Goal: Task Accomplishment & Management: Manage account settings

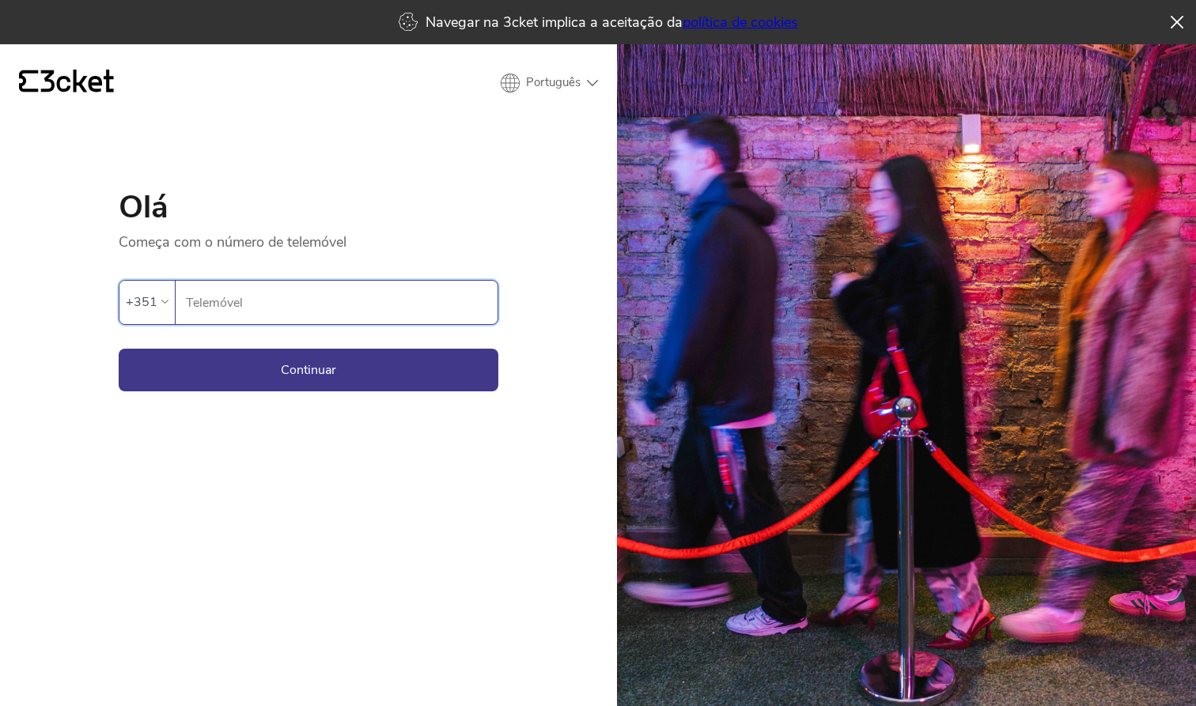
click at [254, 314] on input "Telemóvel" at bounding box center [341, 303] width 312 height 44
type input "913935925"
click at [225, 365] on button "Continuar" at bounding box center [309, 370] width 380 height 43
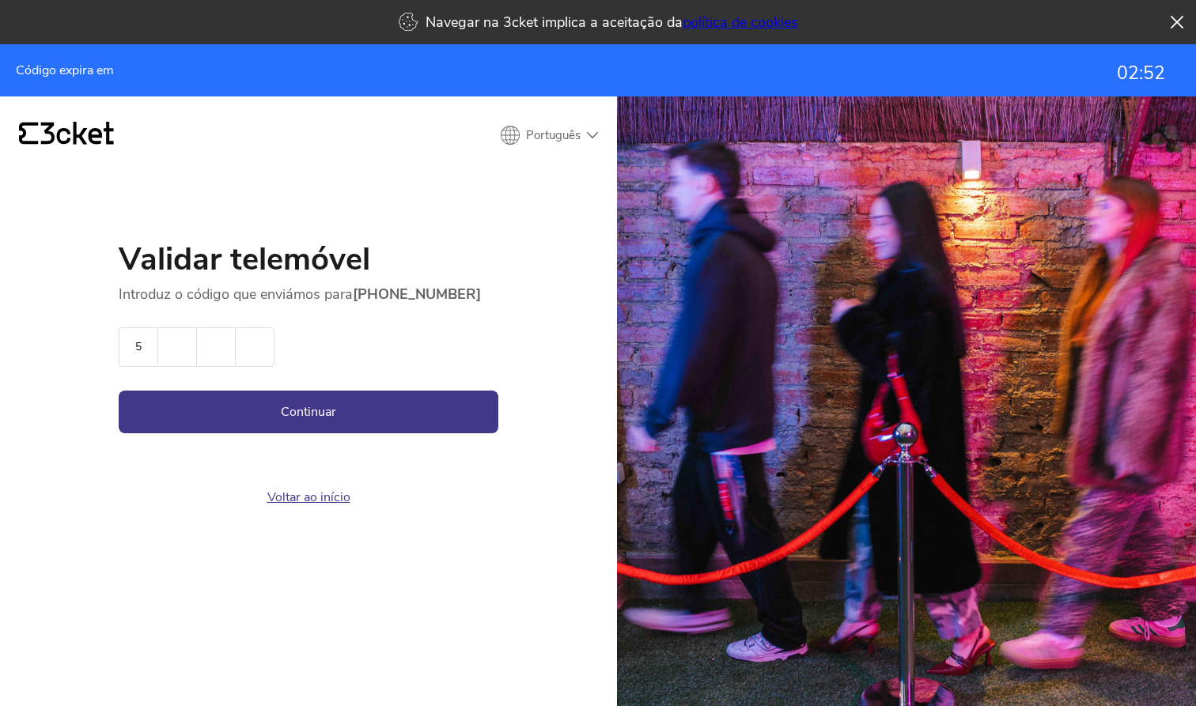
type input "5"
type input "8"
type input "0"
type input "9"
click at [244, 423] on button "Continuar" at bounding box center [309, 412] width 380 height 43
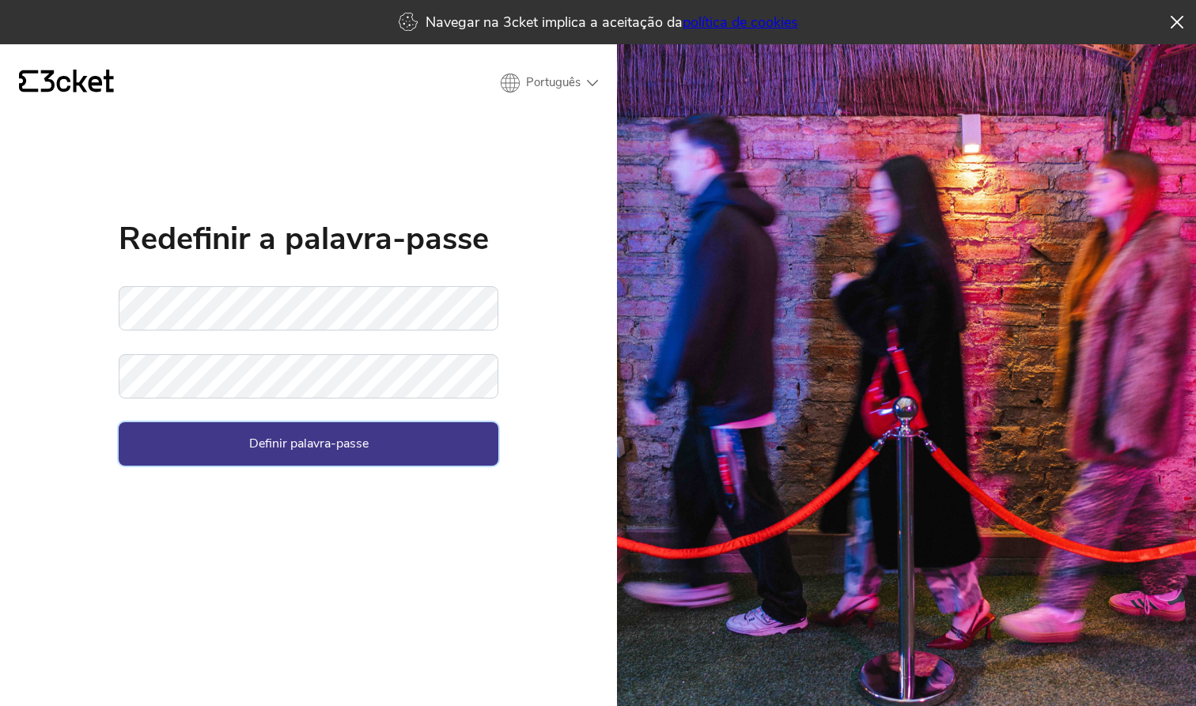
click at [254, 441] on button "Definir palavra-passe" at bounding box center [309, 443] width 380 height 43
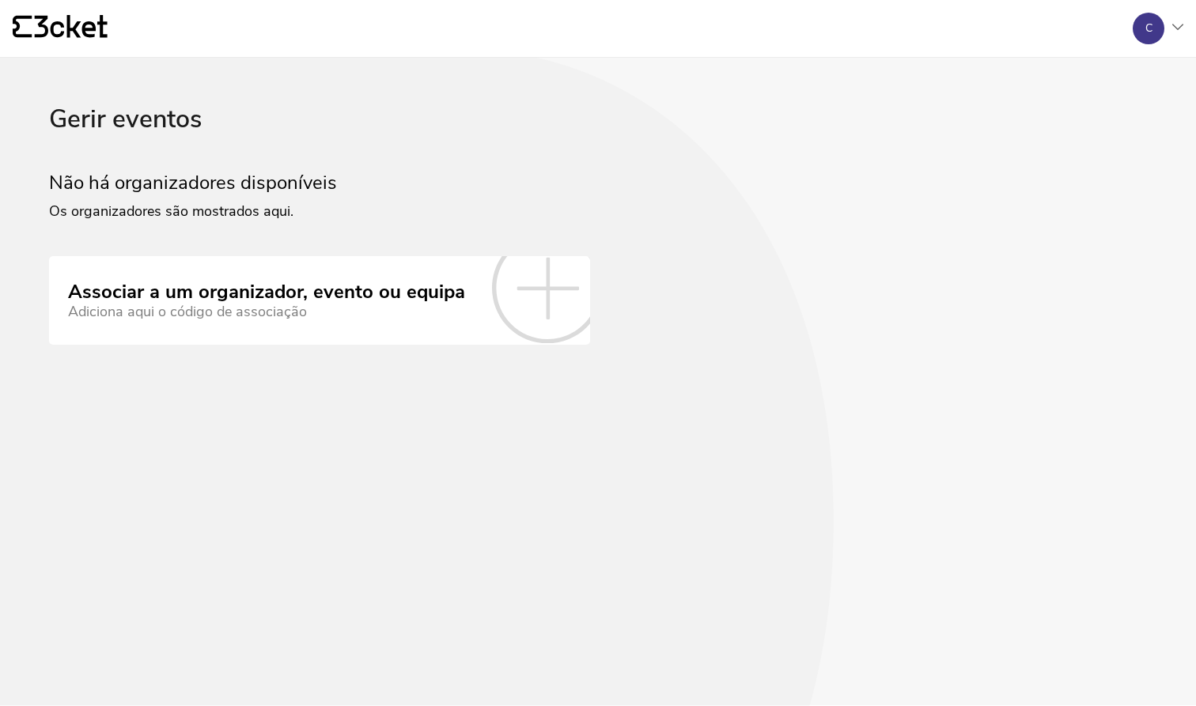
click at [372, 327] on link "Associar a um organizador, evento ou equipa Adiciona aqui o código de associação" at bounding box center [319, 300] width 541 height 89
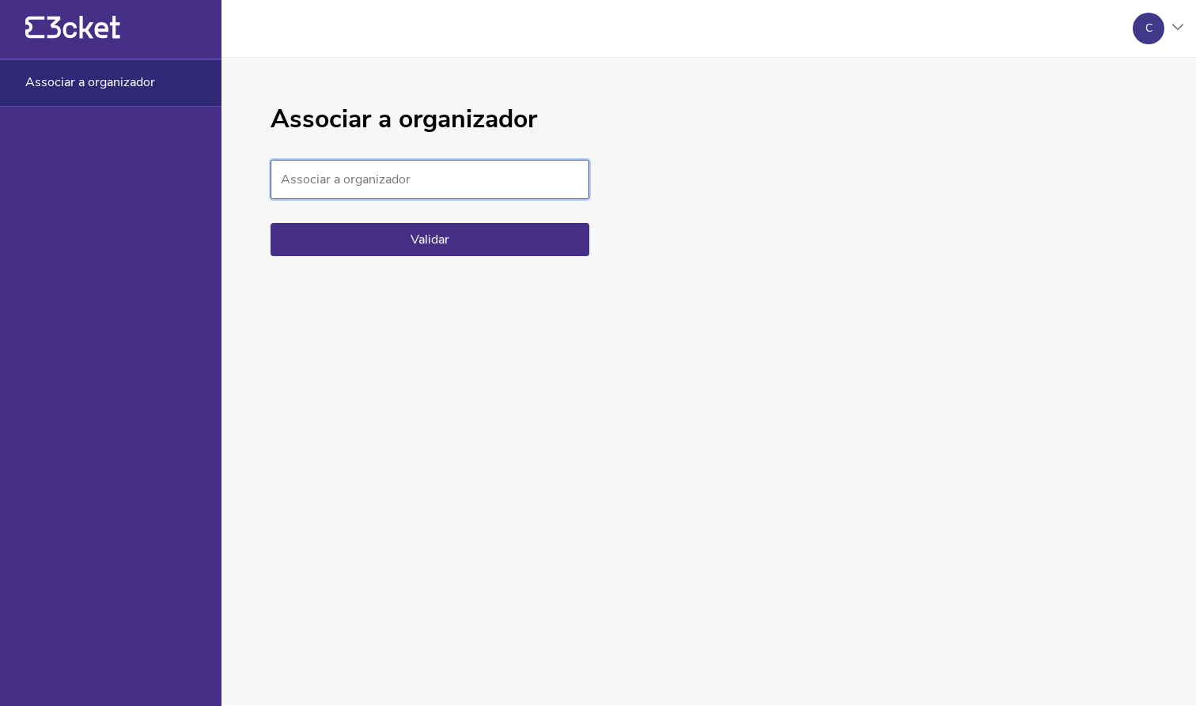
click at [386, 189] on input "Associar a organizador" at bounding box center [429, 180] width 319 height 40
type input "279347db1df349e5ab132bf9a53c847c"
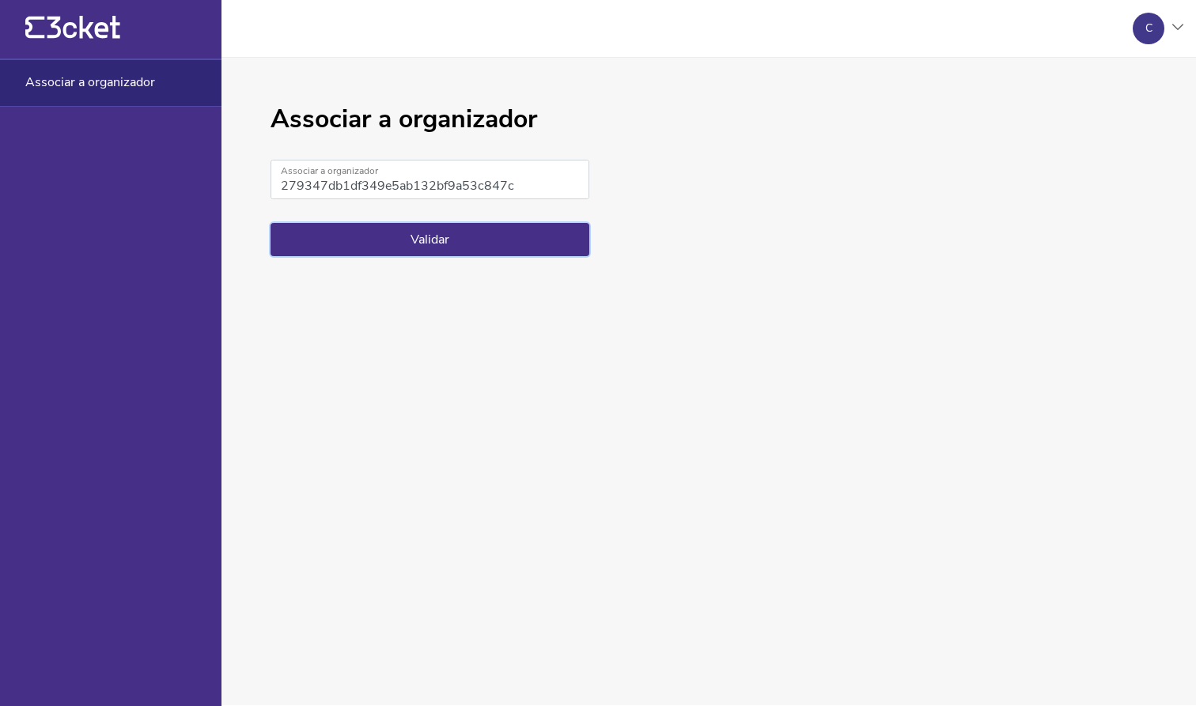
click at [384, 248] on button "Validar" at bounding box center [429, 239] width 319 height 33
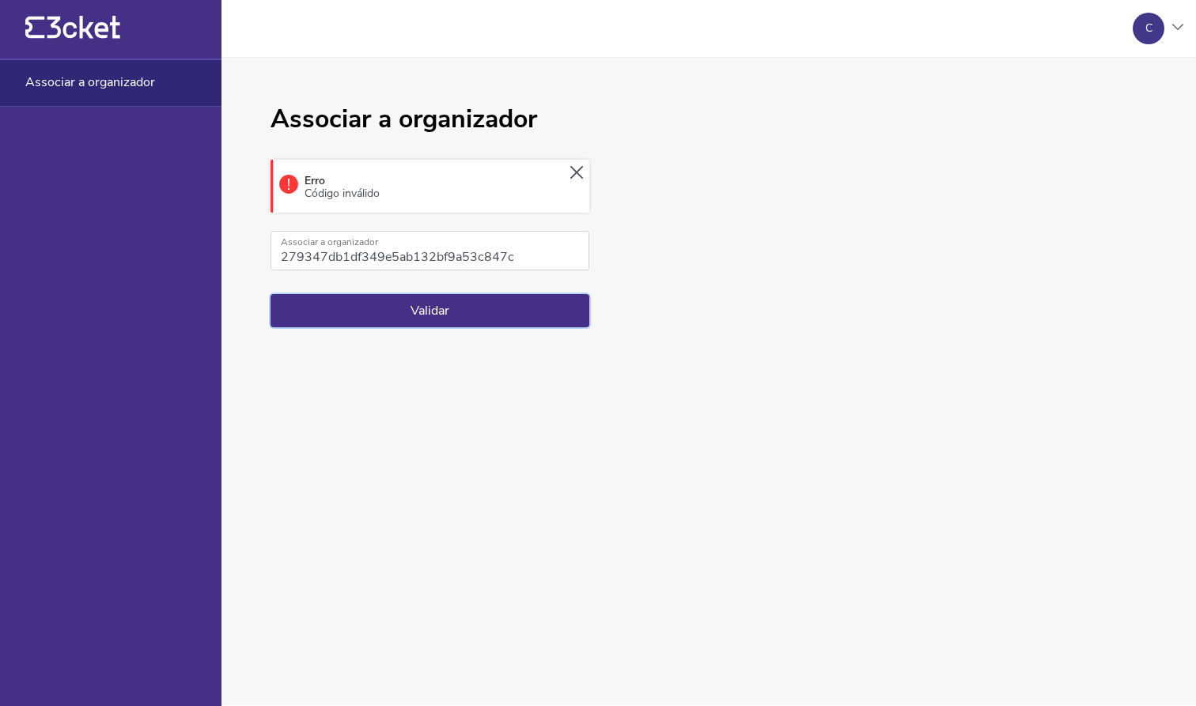
click at [466, 303] on button "Validar" at bounding box center [429, 310] width 319 height 33
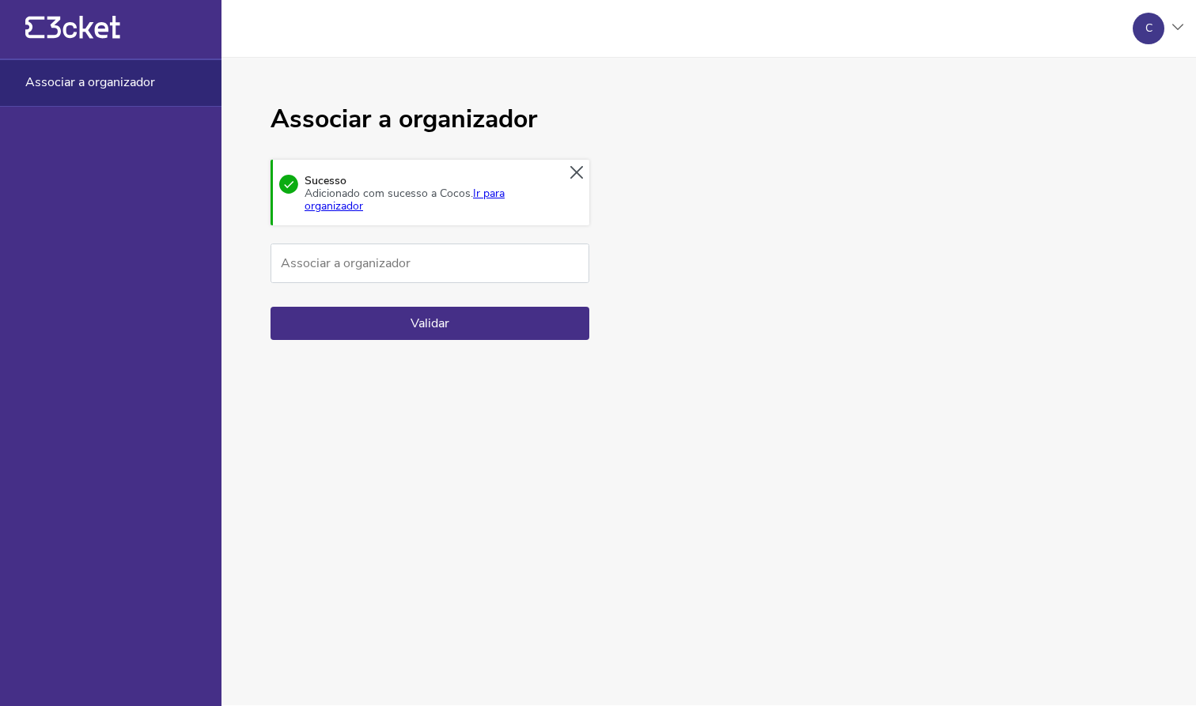
click at [488, 192] on link "Ir para organizador" at bounding box center [405, 200] width 200 height 28
